Goal: Navigation & Orientation: Find specific page/section

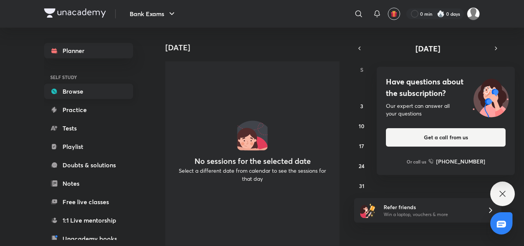
click at [76, 91] on link "Browse" at bounding box center [88, 91] width 89 height 15
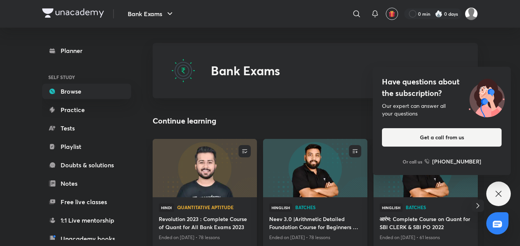
click at [501, 195] on icon at bounding box center [498, 193] width 9 height 9
